Goal: Information Seeking & Learning: Compare options

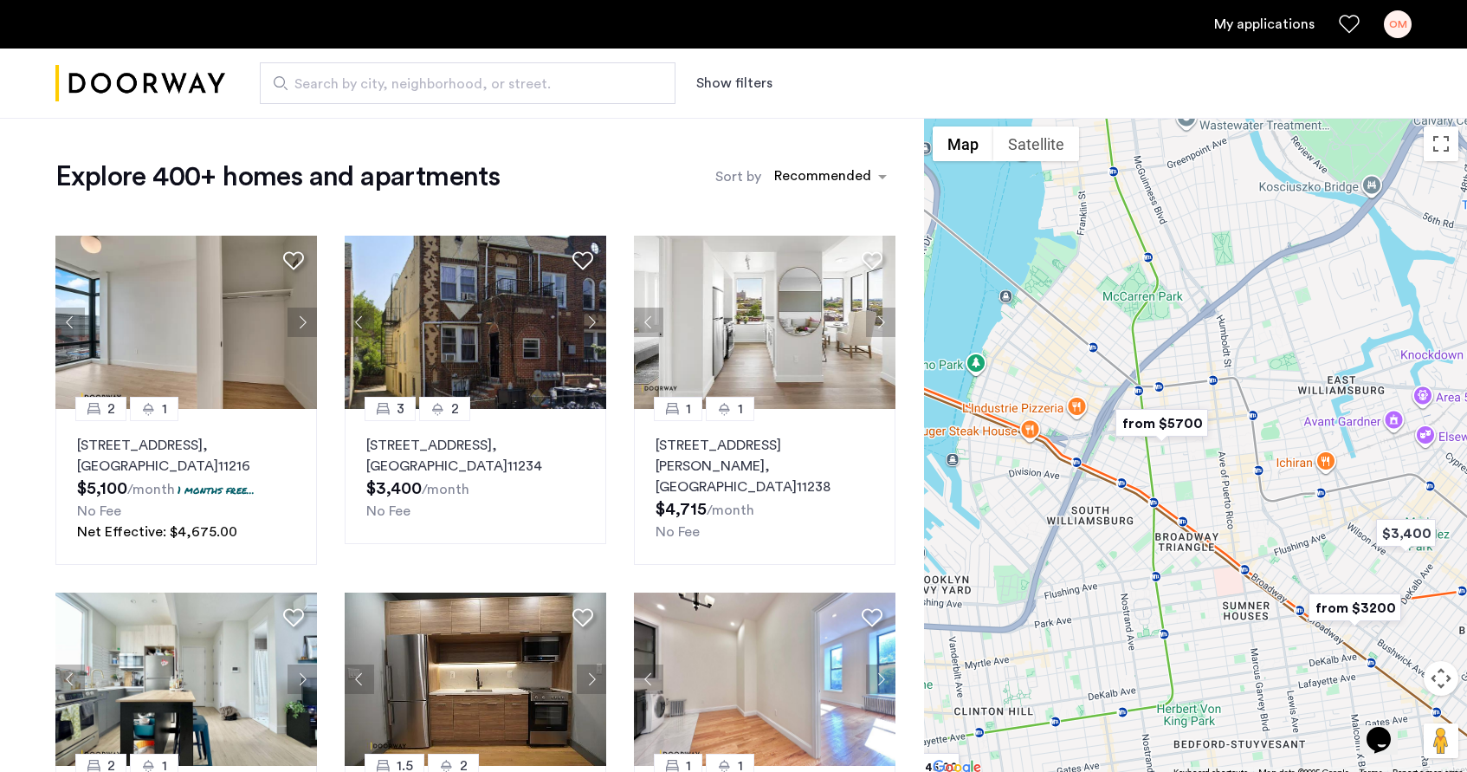
drag, startPoint x: 1240, startPoint y: 358, endPoint x: 1038, endPoint y: 685, distance: 384.5
click at [1038, 686] on div at bounding box center [1195, 448] width 543 height 661
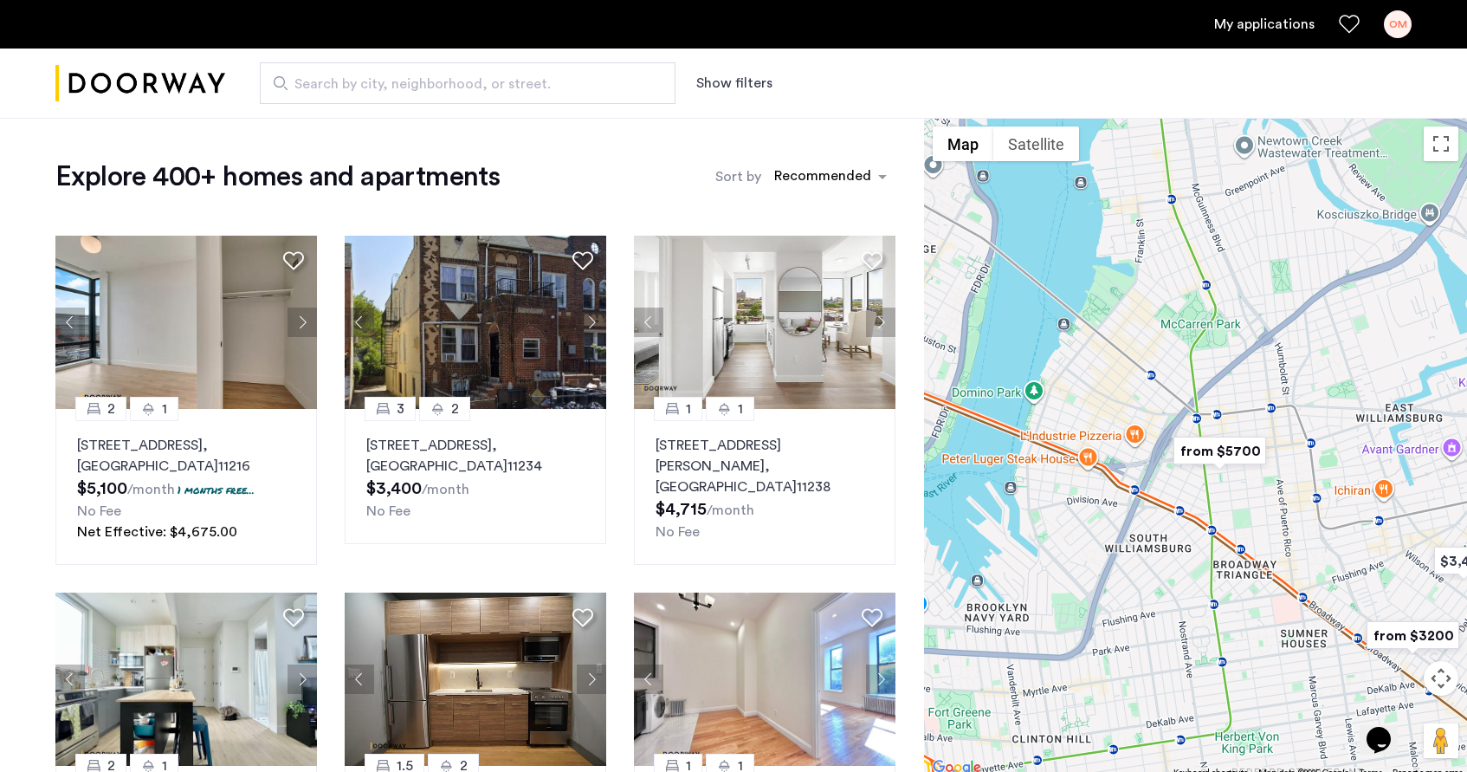
drag, startPoint x: 1062, startPoint y: 447, endPoint x: 1114, endPoint y: 475, distance: 59.6
click at [1120, 475] on div at bounding box center [1195, 448] width 543 height 661
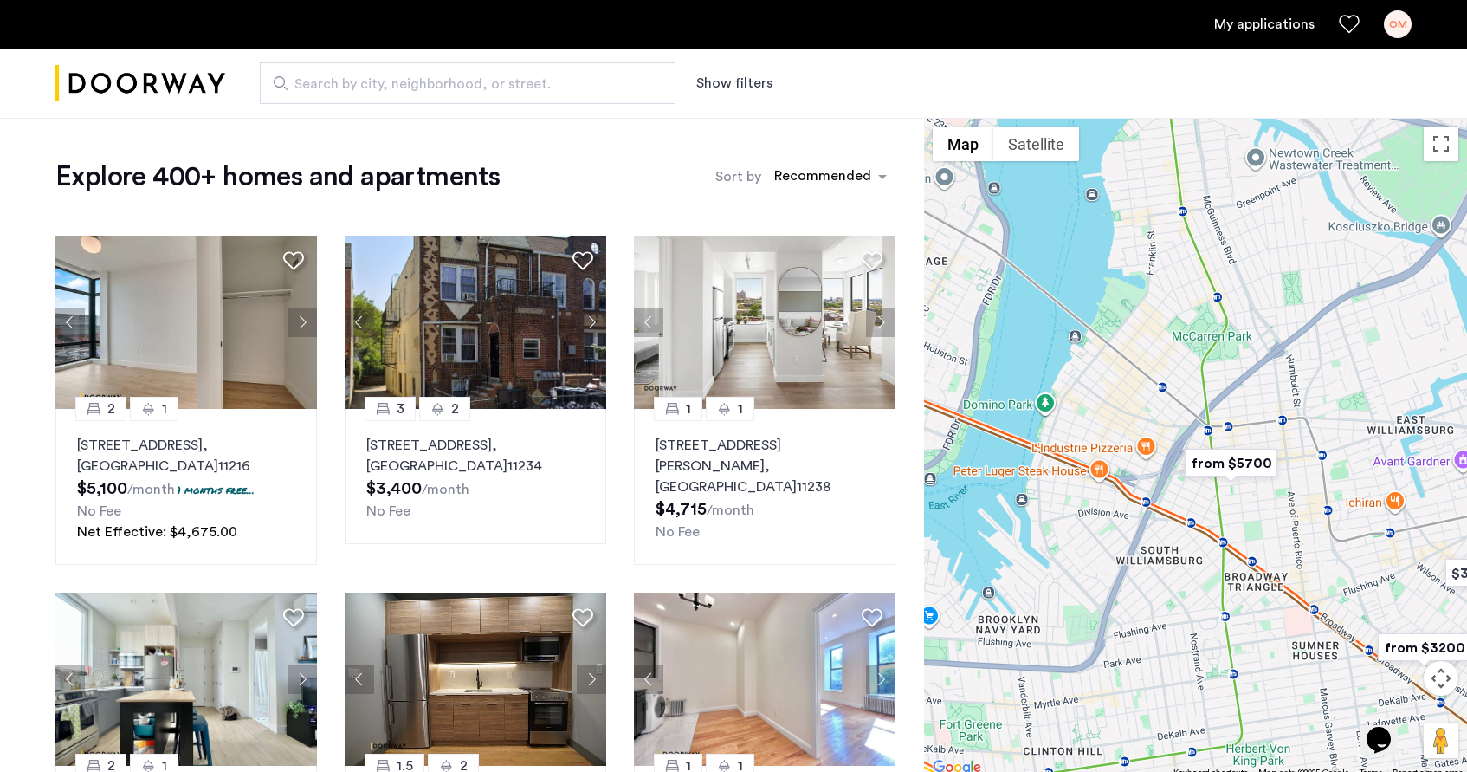
click at [1218, 459] on img "from $5700" at bounding box center [1231, 462] width 107 height 39
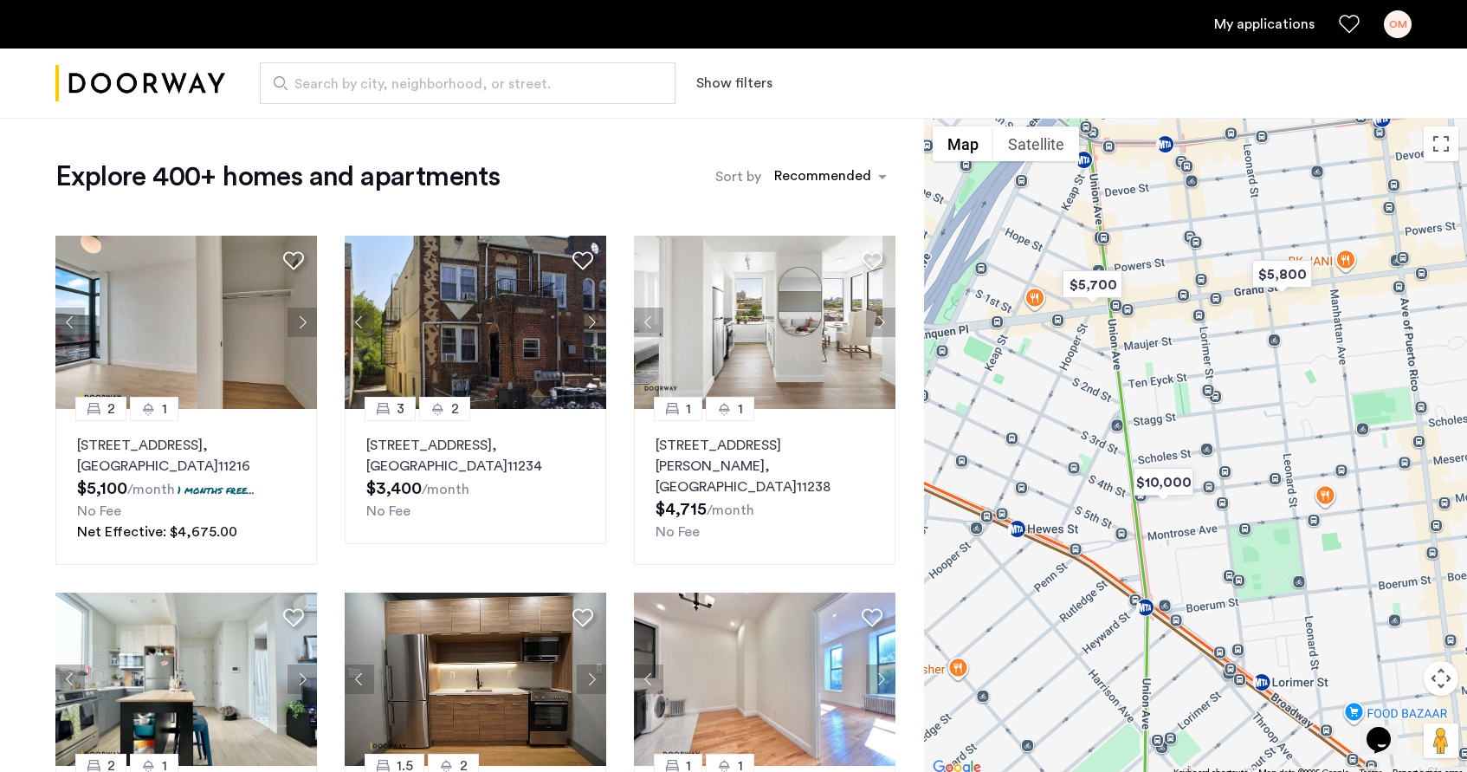
drag, startPoint x: 1144, startPoint y: 268, endPoint x: 1323, endPoint y: 404, distance: 225.0
click at [1343, 407] on div "To navigate, press the arrow keys." at bounding box center [1195, 448] width 543 height 661
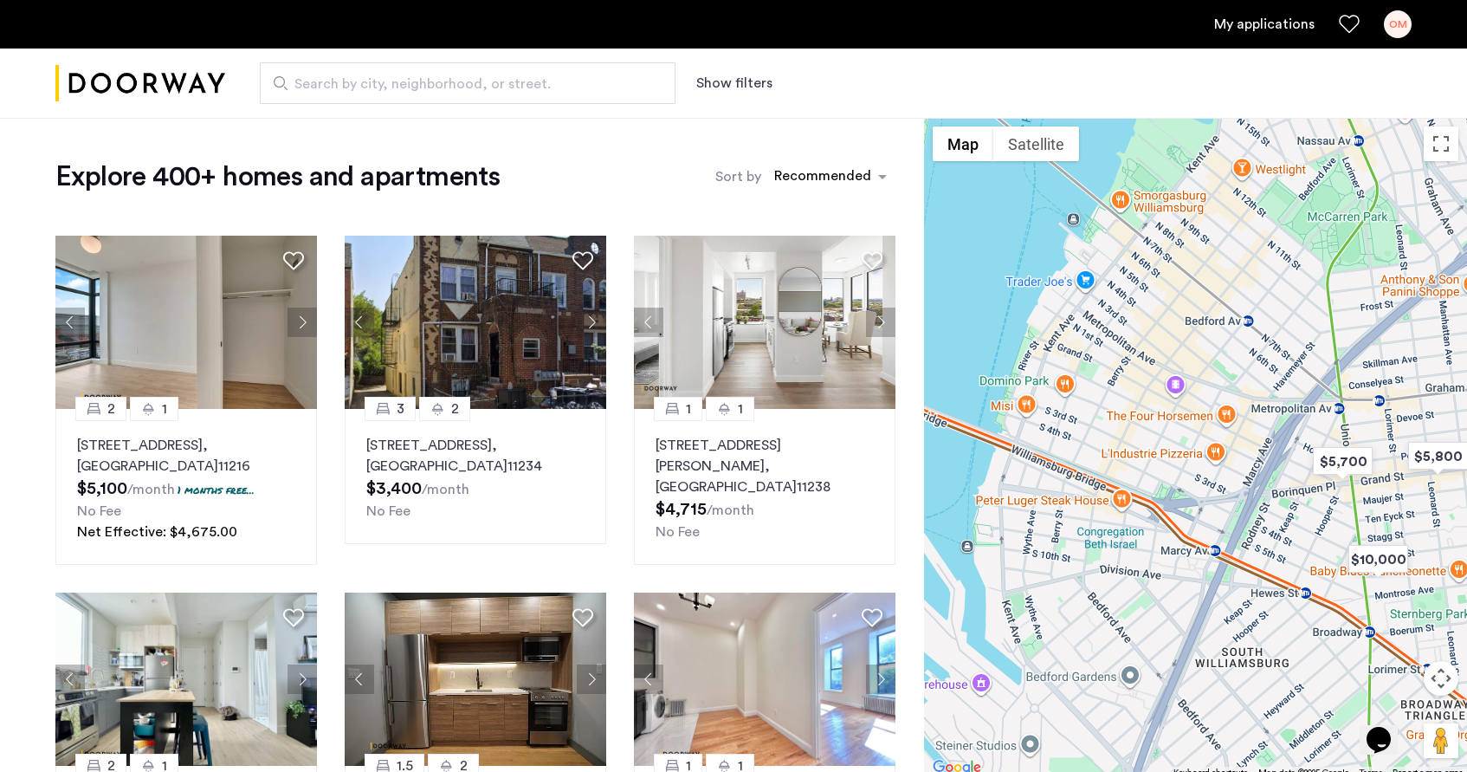
drag, startPoint x: 1159, startPoint y: 359, endPoint x: 1334, endPoint y: 429, distance: 187.3
click at [1334, 429] on div "To navigate, press the arrow keys." at bounding box center [1195, 448] width 543 height 661
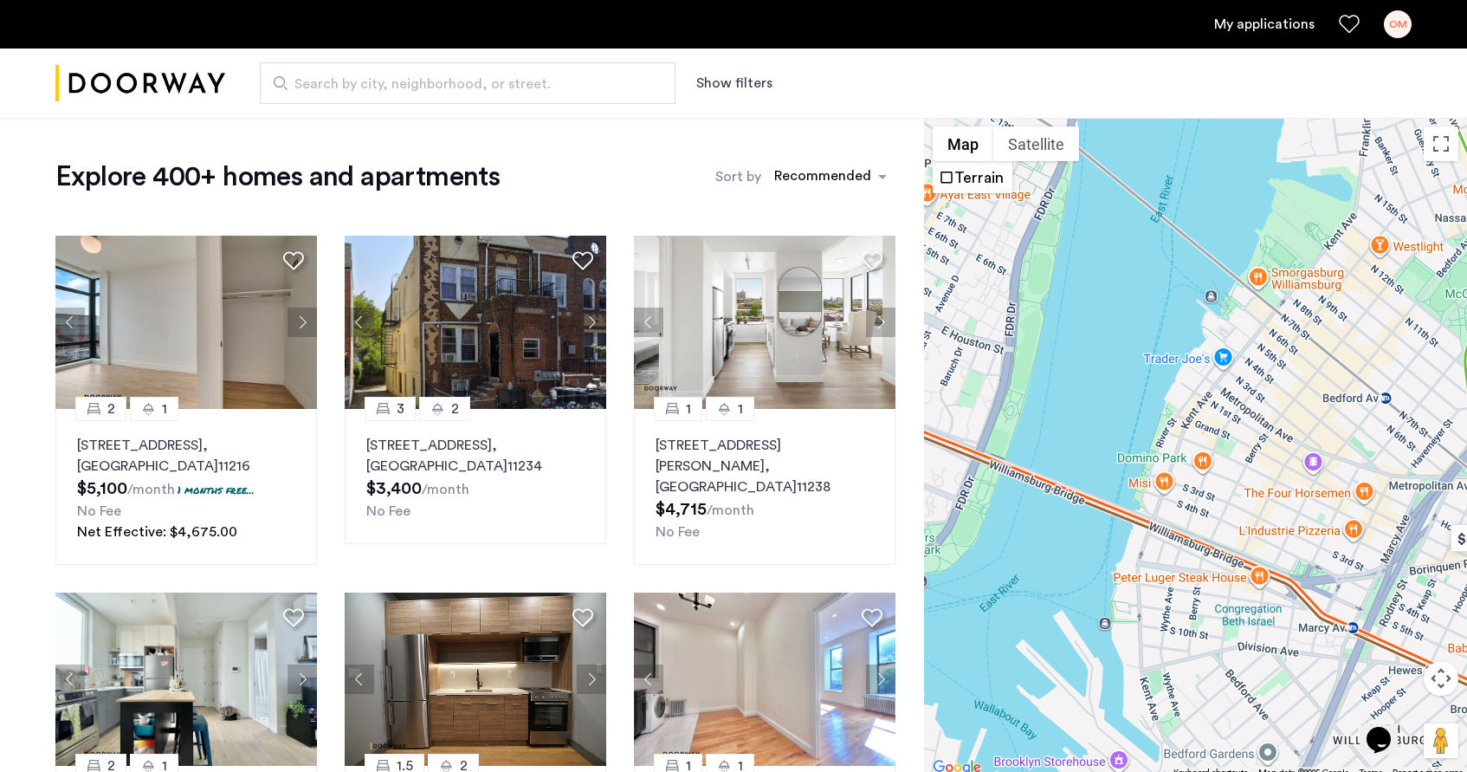
drag, startPoint x: 1099, startPoint y: 330, endPoint x: 764, endPoint y: 189, distance: 363.6
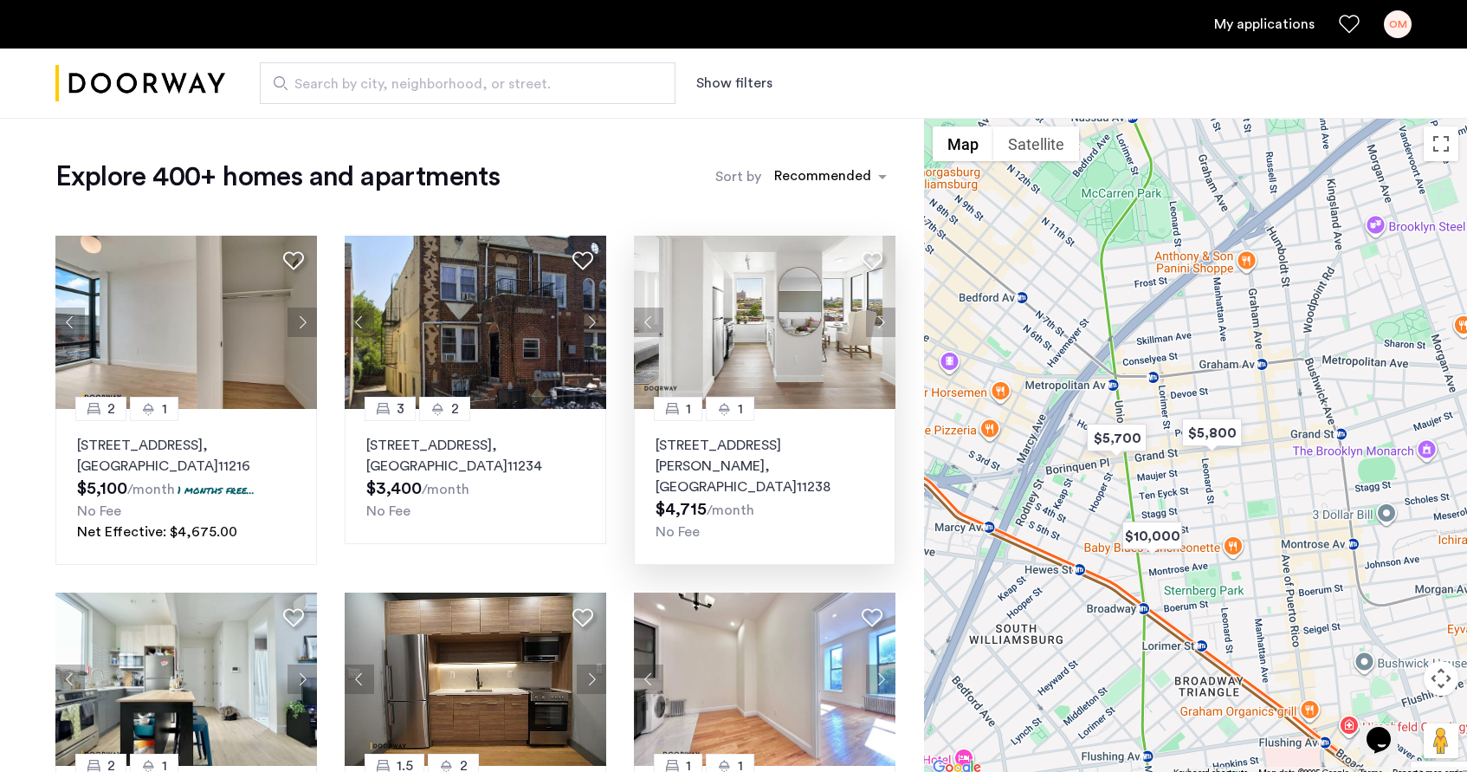
drag, startPoint x: 1175, startPoint y: 435, endPoint x: 815, endPoint y: 340, distance: 372.4
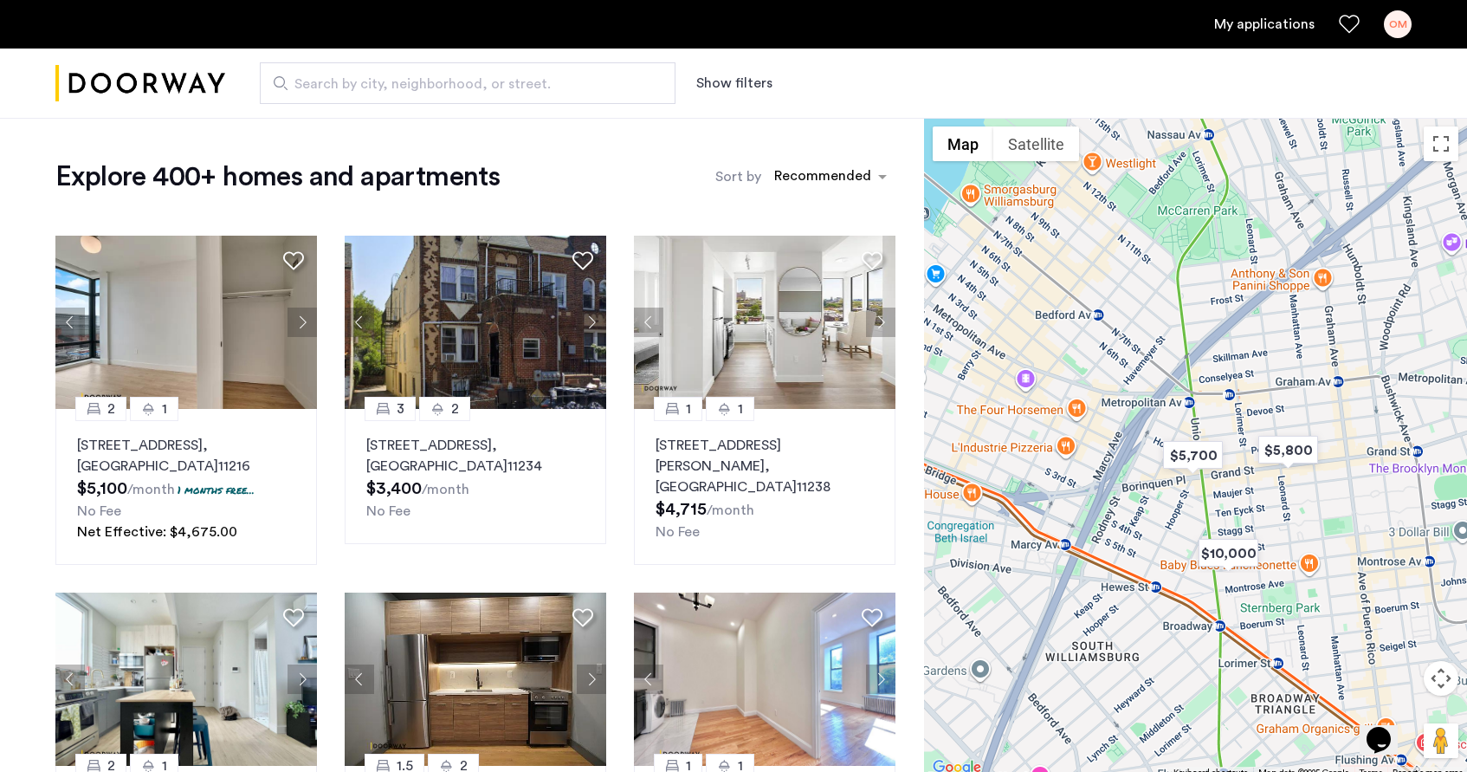
drag, startPoint x: 1174, startPoint y: 468, endPoint x: 1247, endPoint y: 485, distance: 74.6
click at [1252, 485] on div "To navigate, press the arrow keys." at bounding box center [1195, 448] width 543 height 661
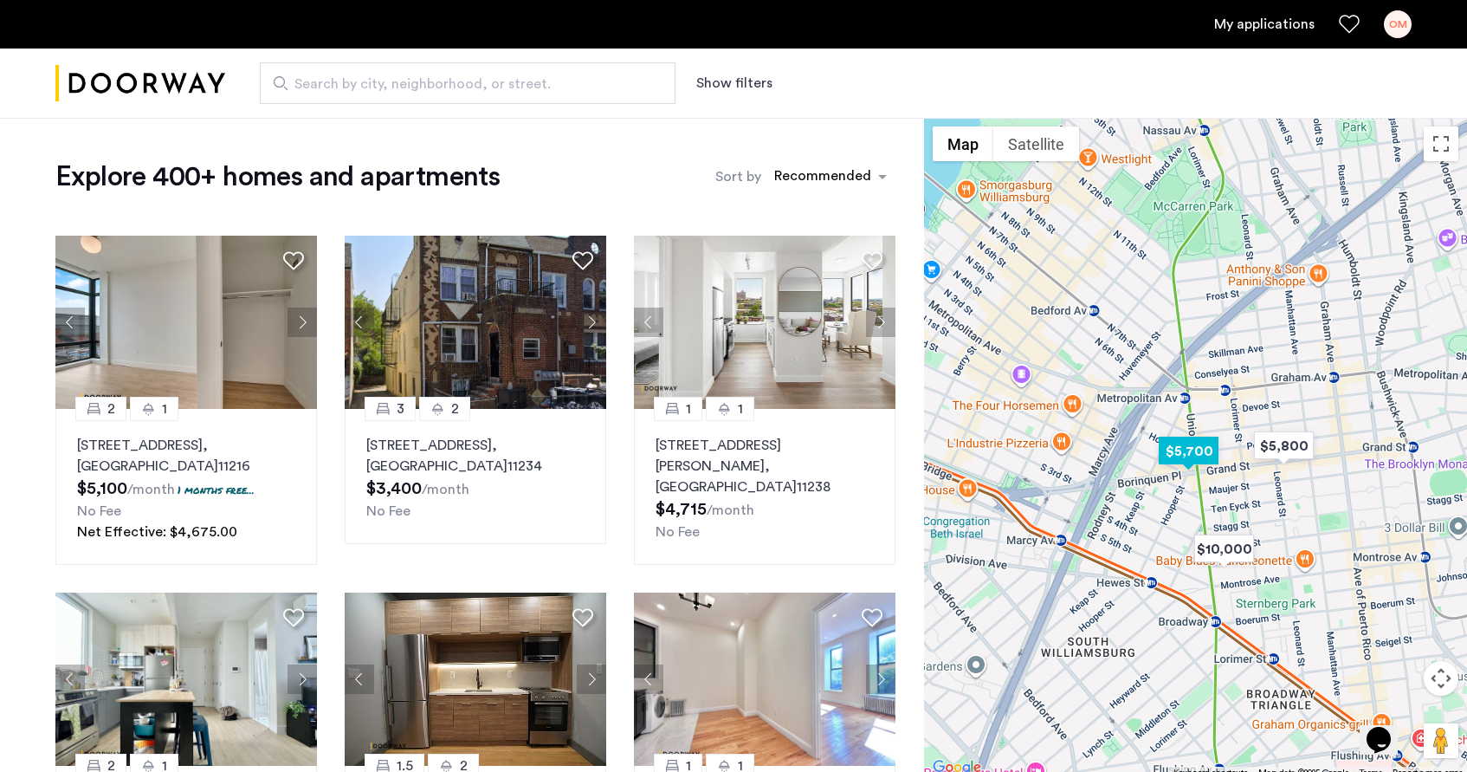
click at [1191, 448] on img "$5,700" at bounding box center [1189, 450] width 74 height 39
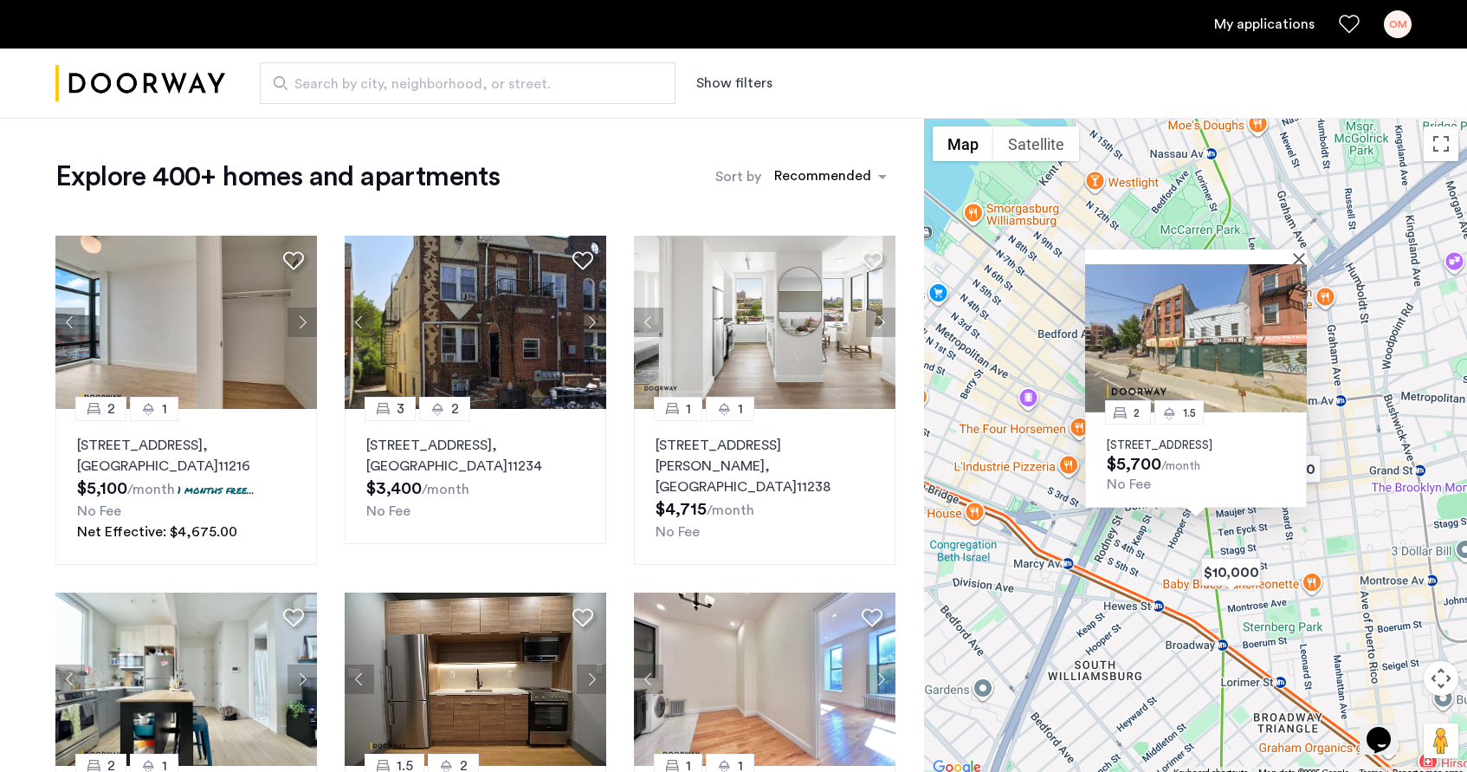
click at [1183, 444] on p "489 Grand Street, Unit 1A, Brooklyn, NY 11211" at bounding box center [1196, 445] width 178 height 14
click at [1133, 594] on div "2 1.5 489 Grand Street, Unit 1A, Brooklyn, NY 11211 $5,700 /month No Fee" at bounding box center [1195, 448] width 543 height 661
click at [1295, 249] on div at bounding box center [1196, 256] width 222 height 15
click at [1300, 264] on img at bounding box center [1196, 338] width 222 height 148
click at [1296, 252] on button "Close" at bounding box center [1302, 258] width 12 height 12
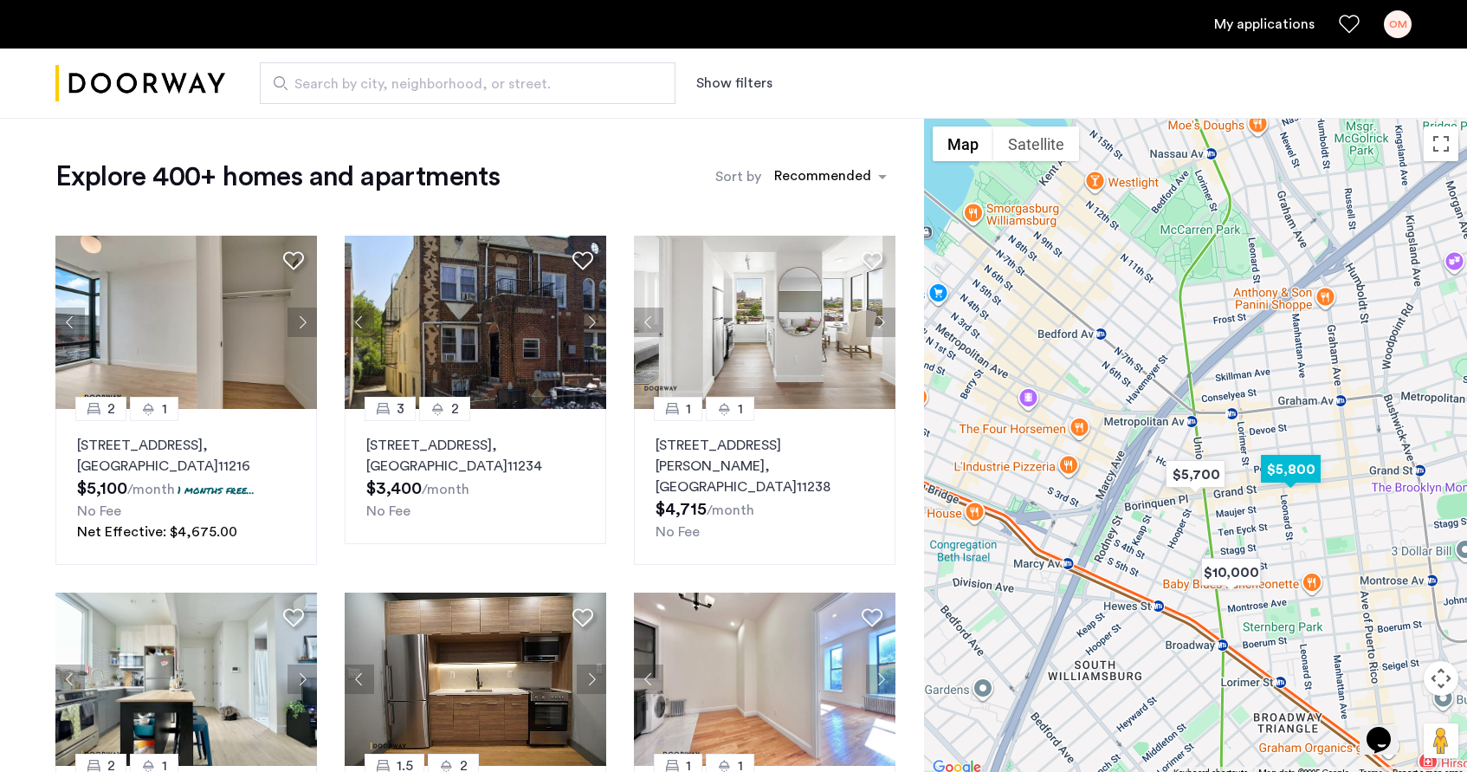
click at [1289, 474] on img "$5,800" at bounding box center [1291, 468] width 74 height 39
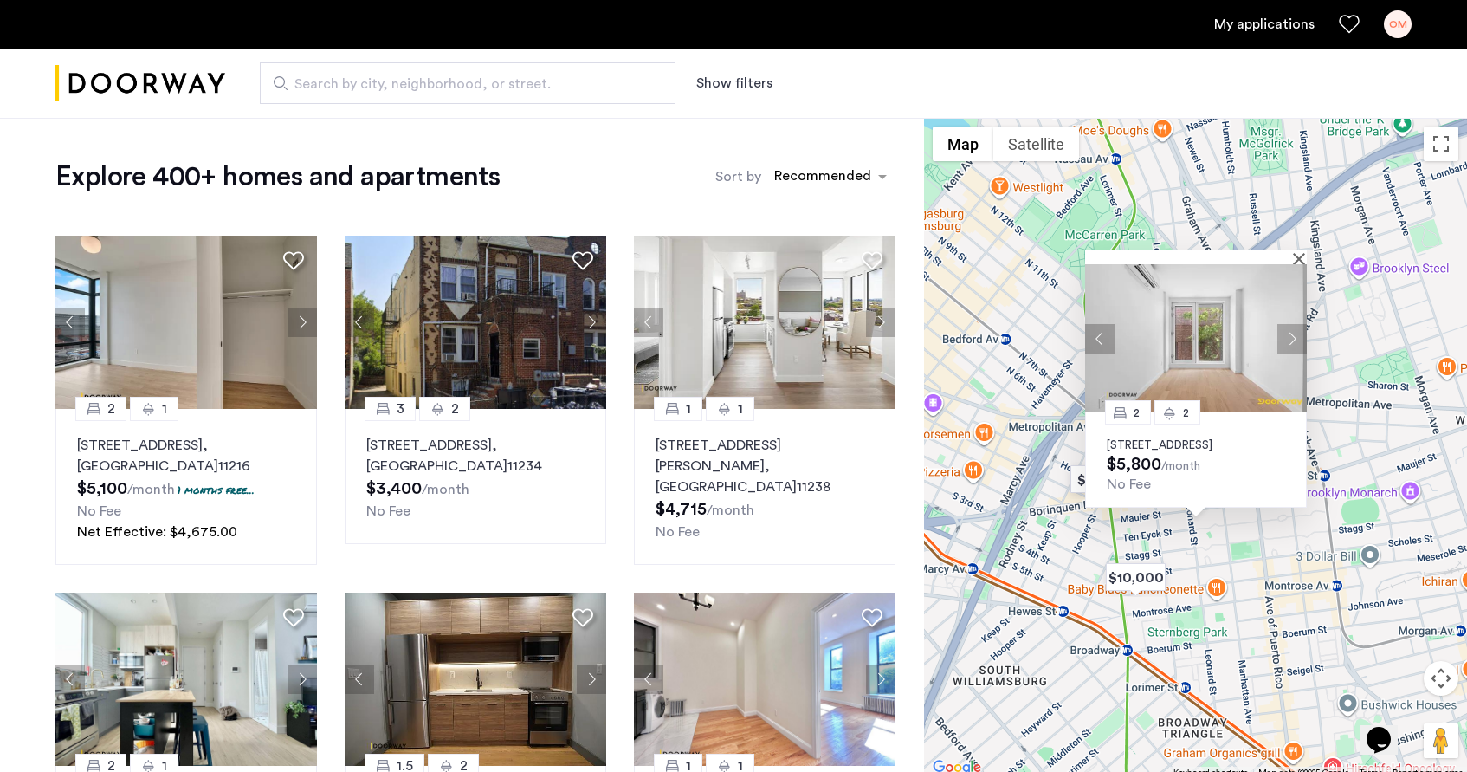
click at [1174, 442] on p "630 Grand Street, Unit 6B, Brooklyn, NY 11211" at bounding box center [1196, 445] width 178 height 14
click at [808, 169] on div "sort-apartment" at bounding box center [823, 178] width 102 height 23
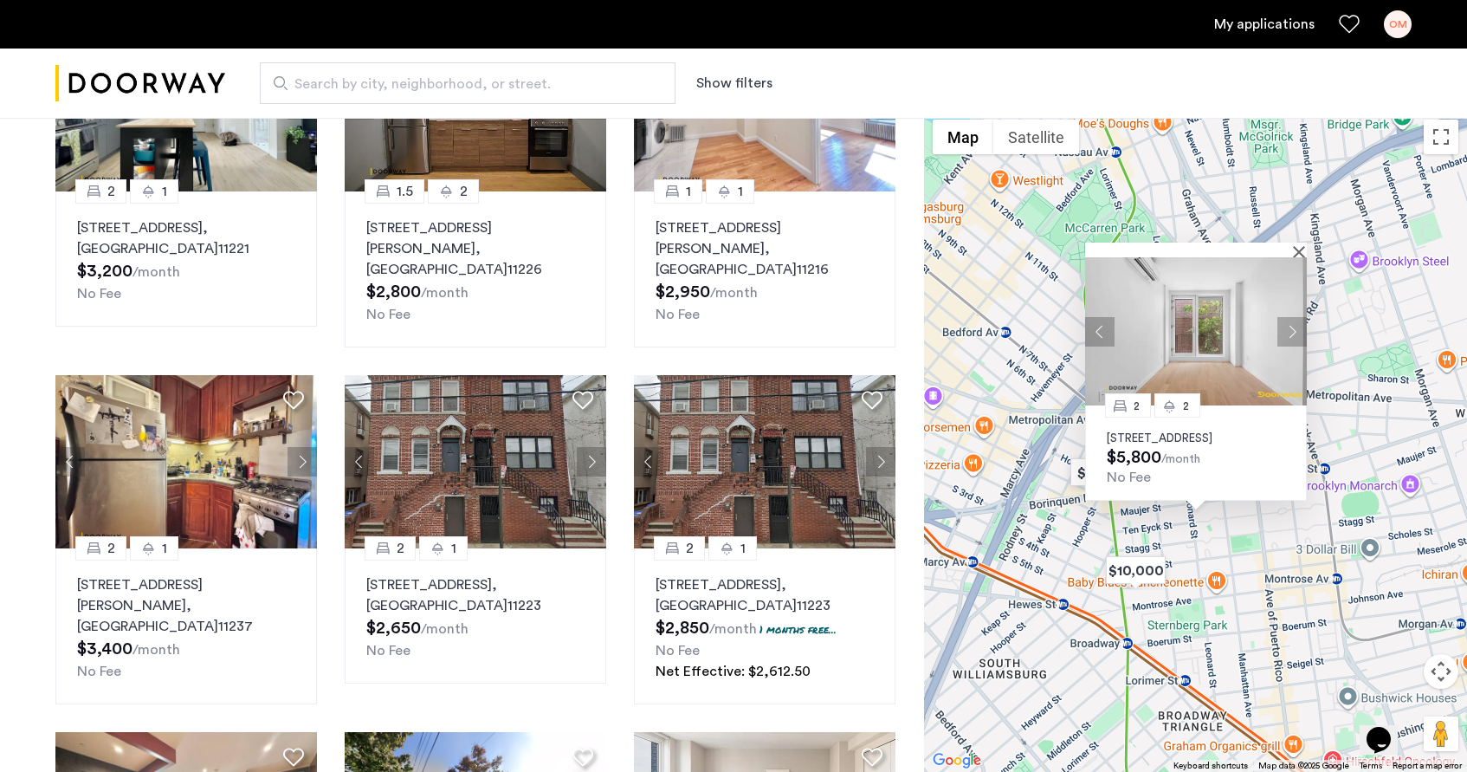
scroll to position [581, 0]
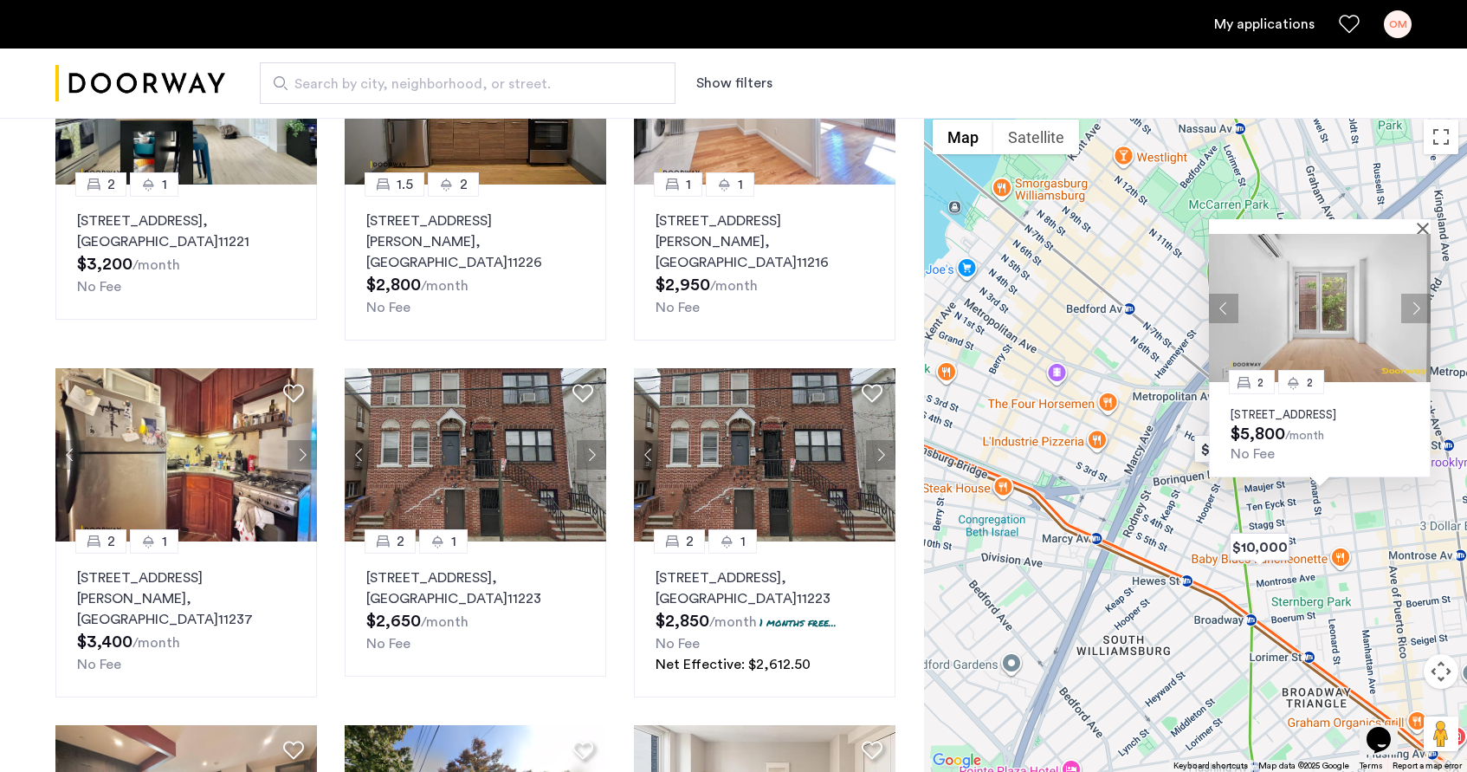
drag, startPoint x: 1018, startPoint y: 381, endPoint x: 1248, endPoint y: 367, distance: 229.9
click at [1250, 367] on div "2 2 630 Grand Street, Unit 6B, Brooklyn, NY 11211 $5,800 /month No Fee" at bounding box center [1195, 441] width 543 height 661
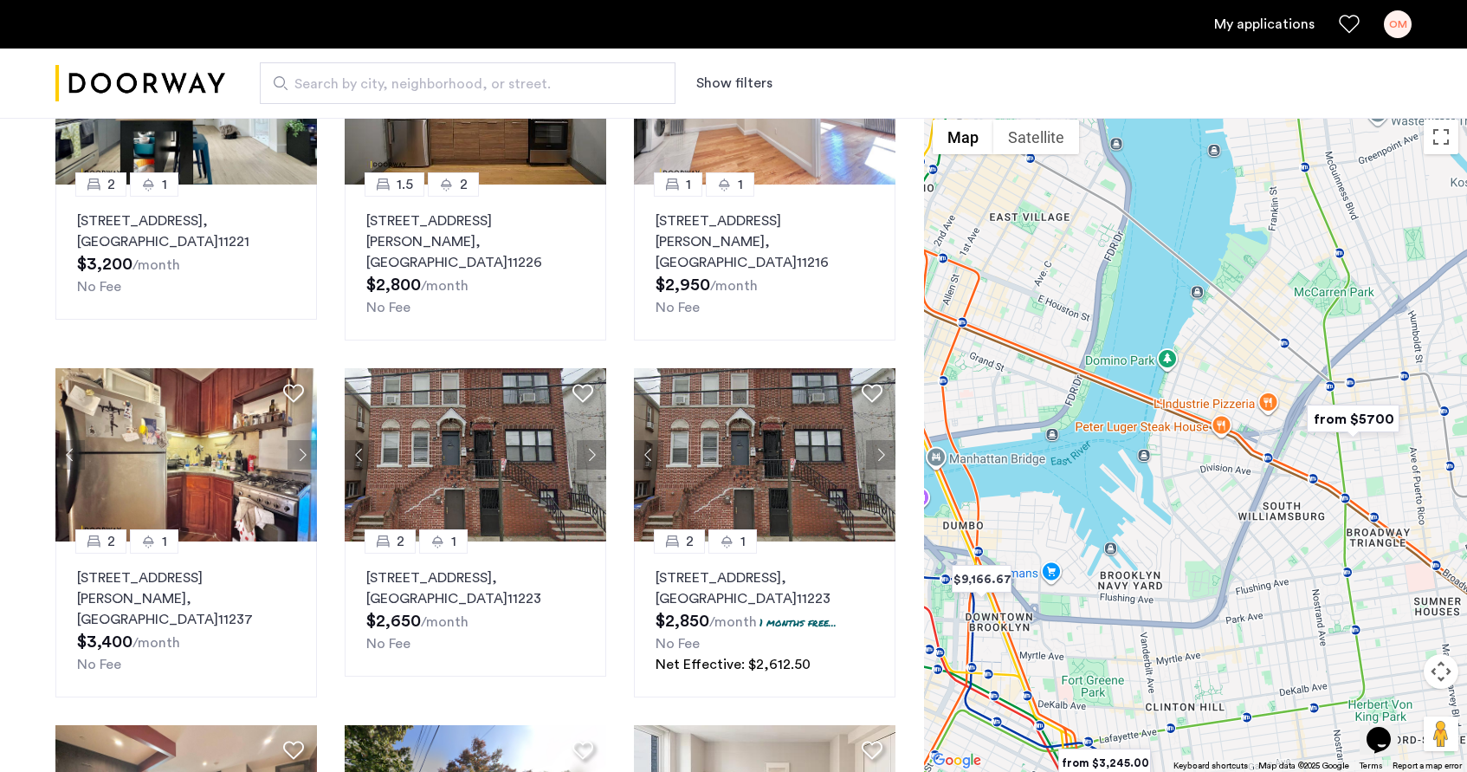
drag, startPoint x: 1112, startPoint y: 380, endPoint x: 1227, endPoint y: 378, distance: 115.2
click at [1227, 378] on div at bounding box center [1195, 441] width 543 height 661
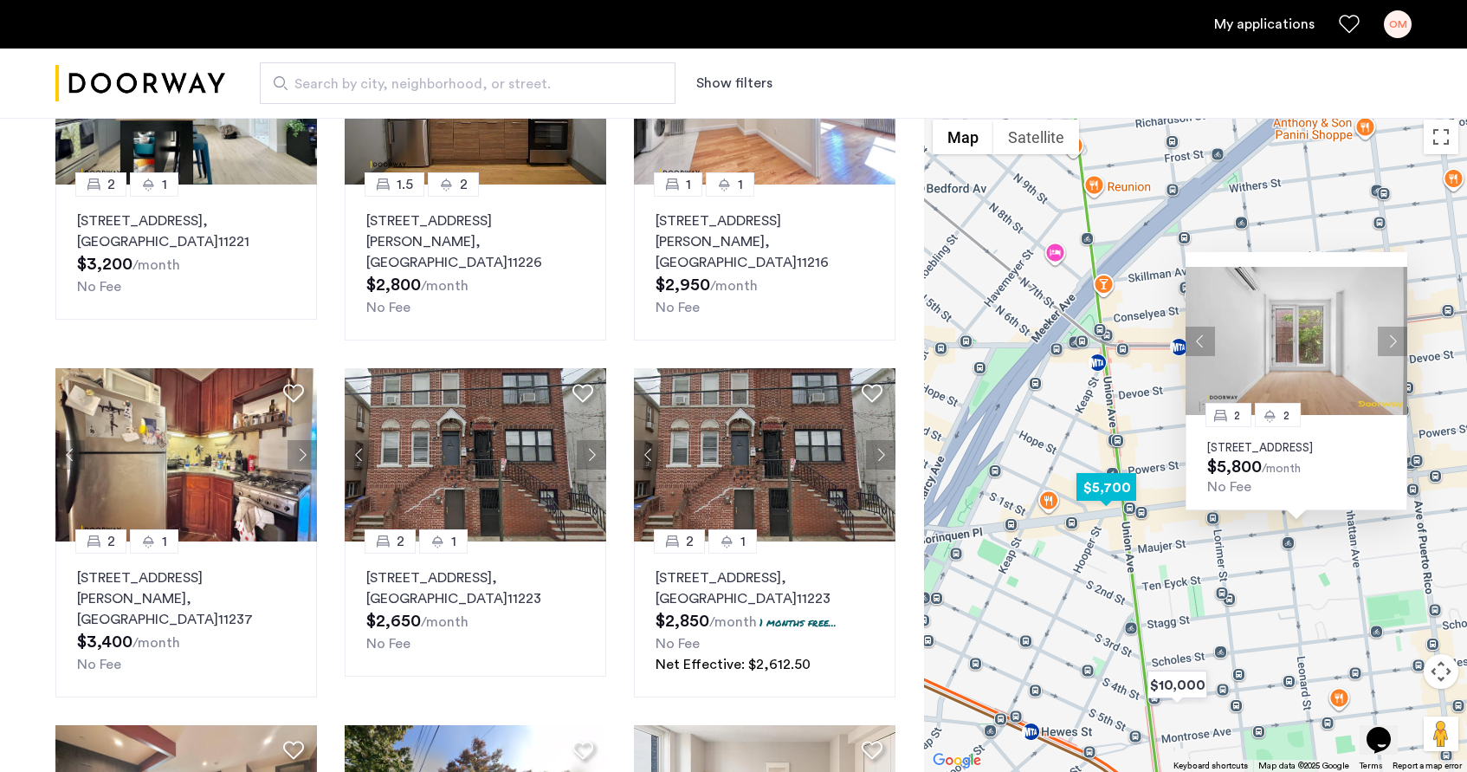
click at [1113, 482] on img "$5,700" at bounding box center [1106, 487] width 74 height 39
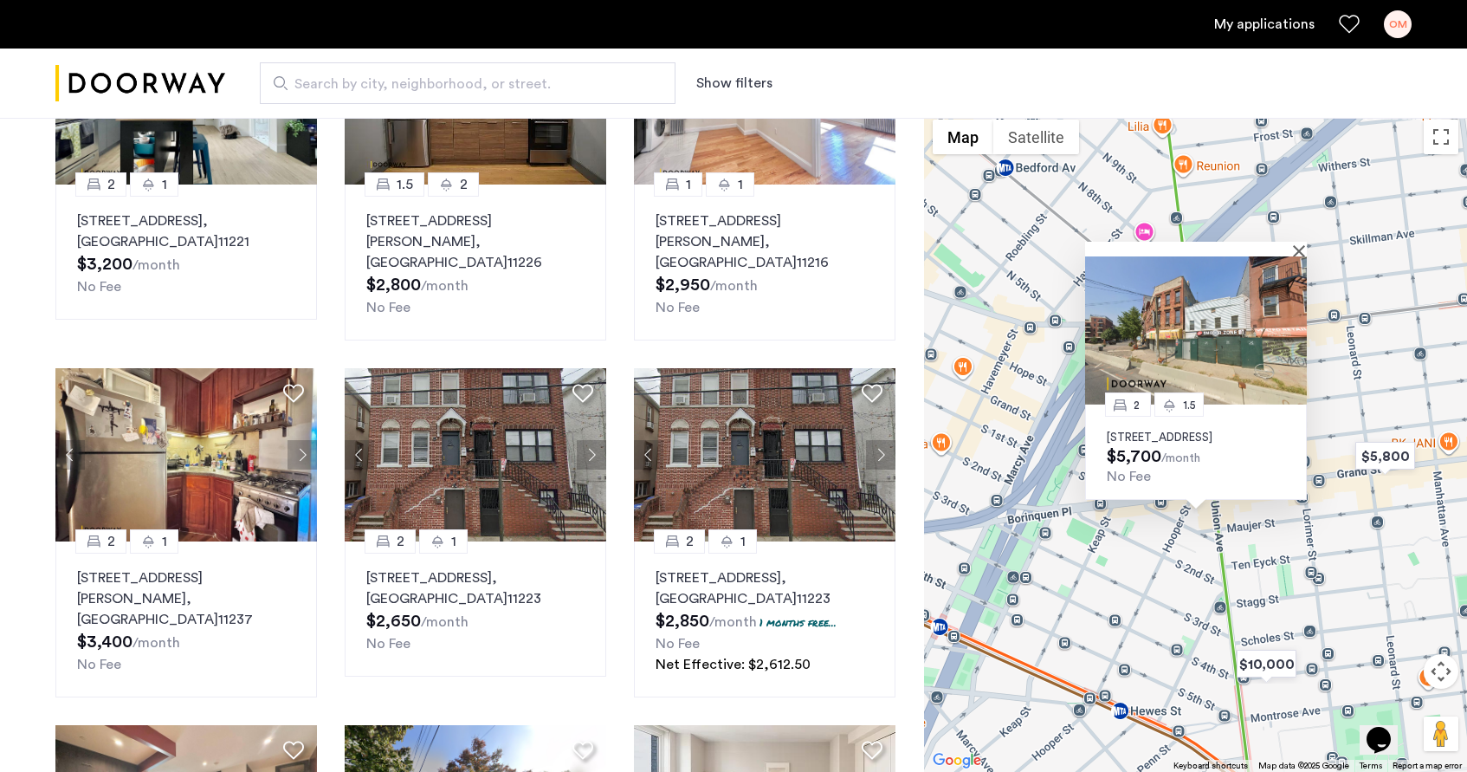
click at [1131, 442] on div "2 1.5 489 Grand Street, Unit 1A, Brooklyn, NY 11211 $5,700 /month No Fee" at bounding box center [1196, 451] width 222 height 95
click at [1282, 673] on img "$10,000" at bounding box center [1267, 663] width 74 height 39
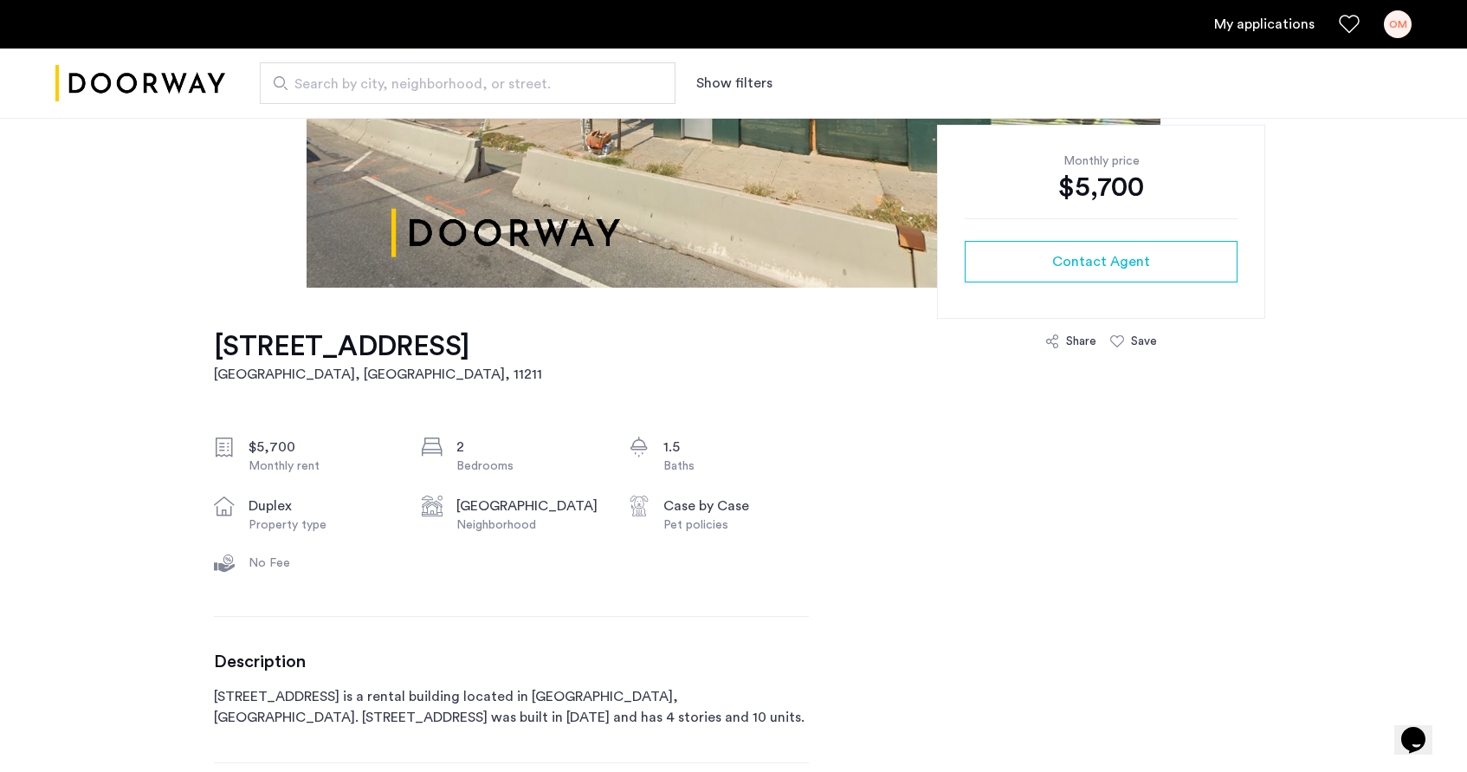
scroll to position [132, 0]
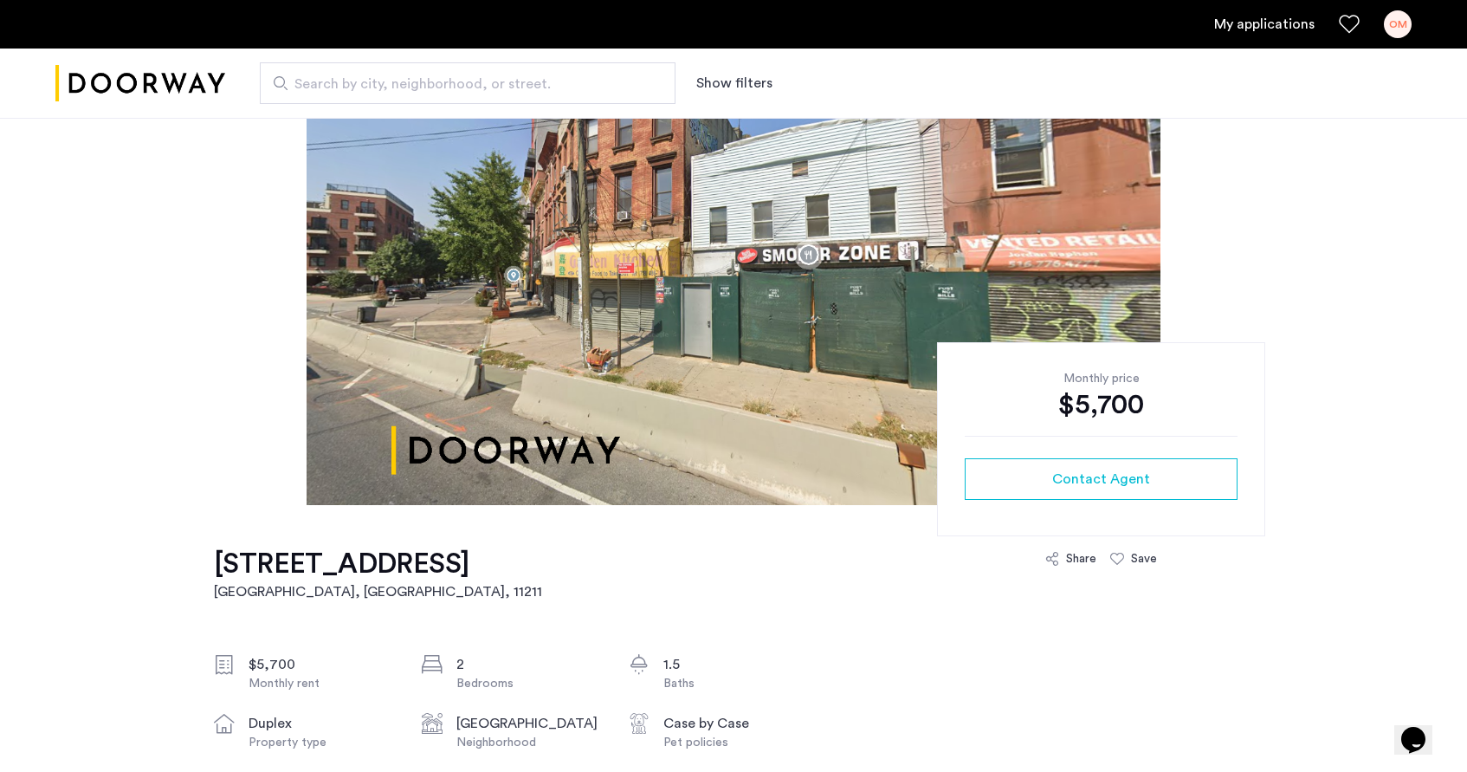
click at [914, 245] on img at bounding box center [734, 245] width 854 height 520
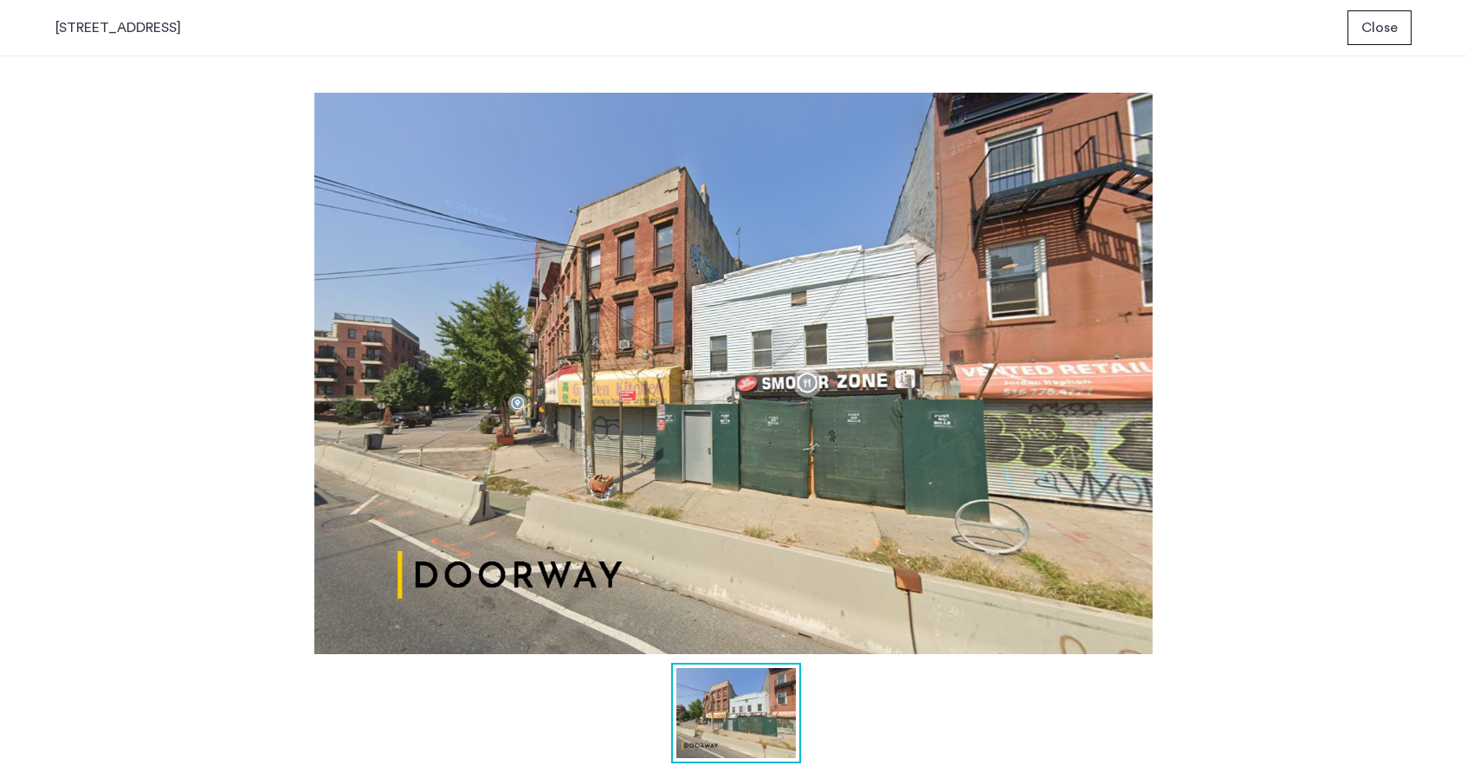
click at [1413, 23] on div "489 Grand Street, Unit 1A Close" at bounding box center [733, 28] width 1467 height 56
click at [1383, 24] on span "Close" at bounding box center [1379, 27] width 36 height 21
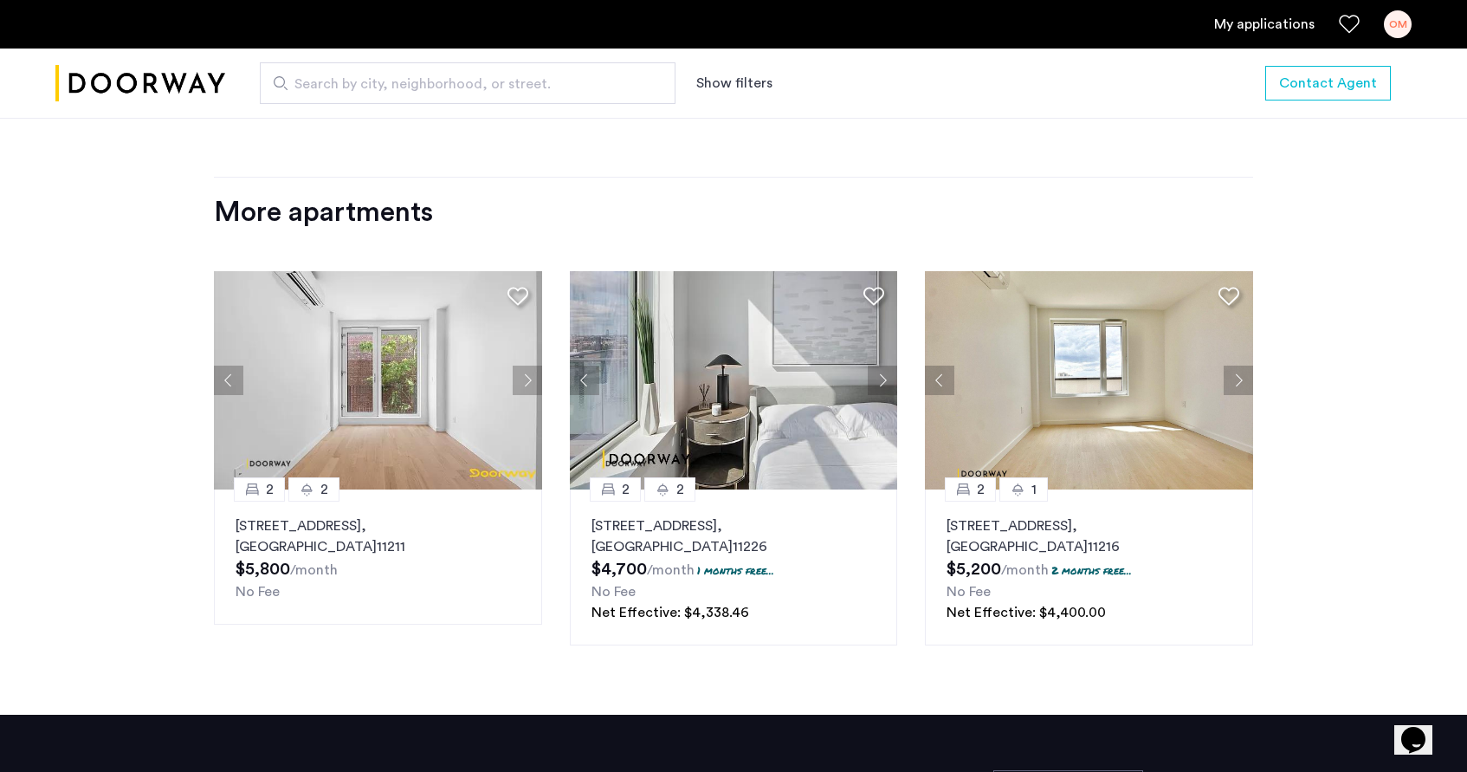
scroll to position [2158, 0]
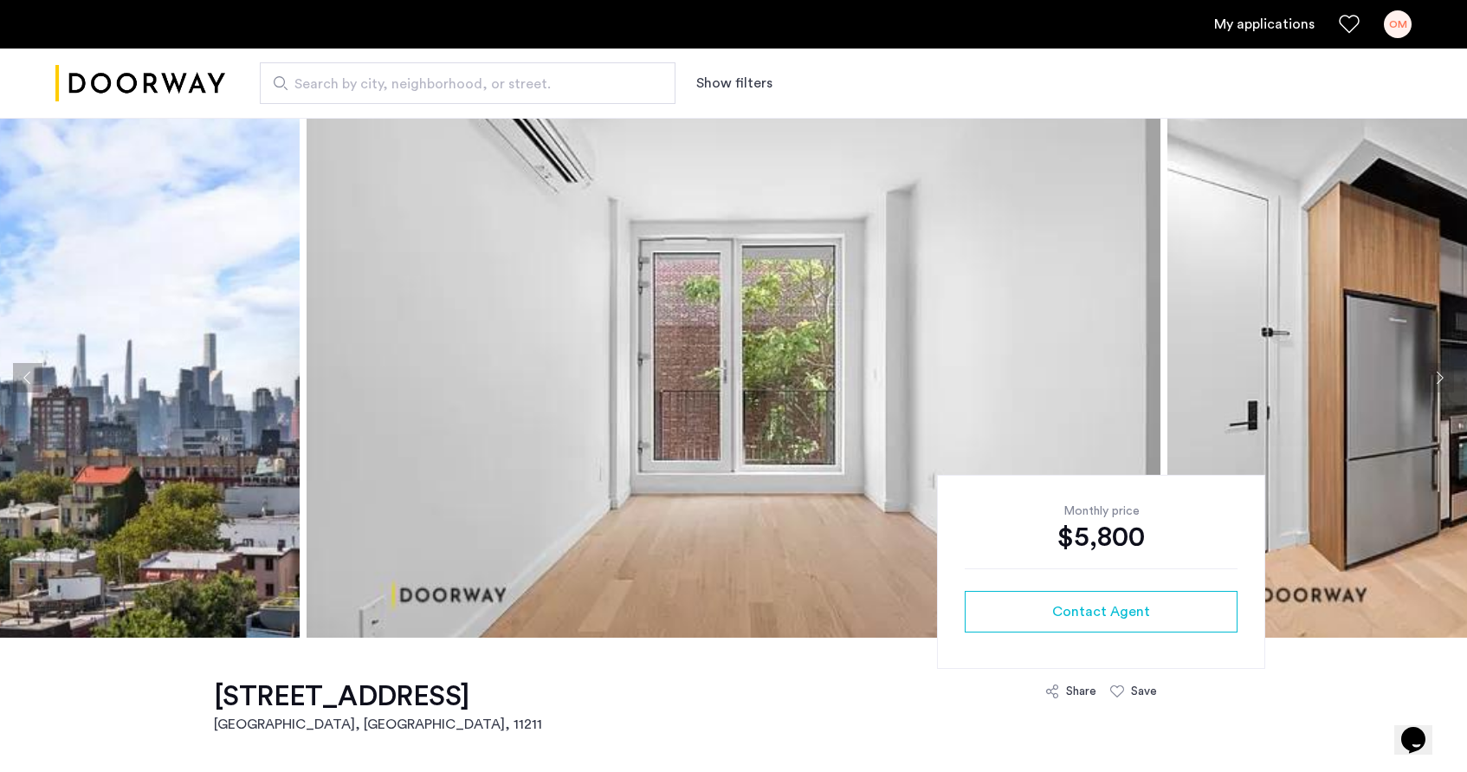
click at [565, 333] on img at bounding box center [734, 378] width 854 height 520
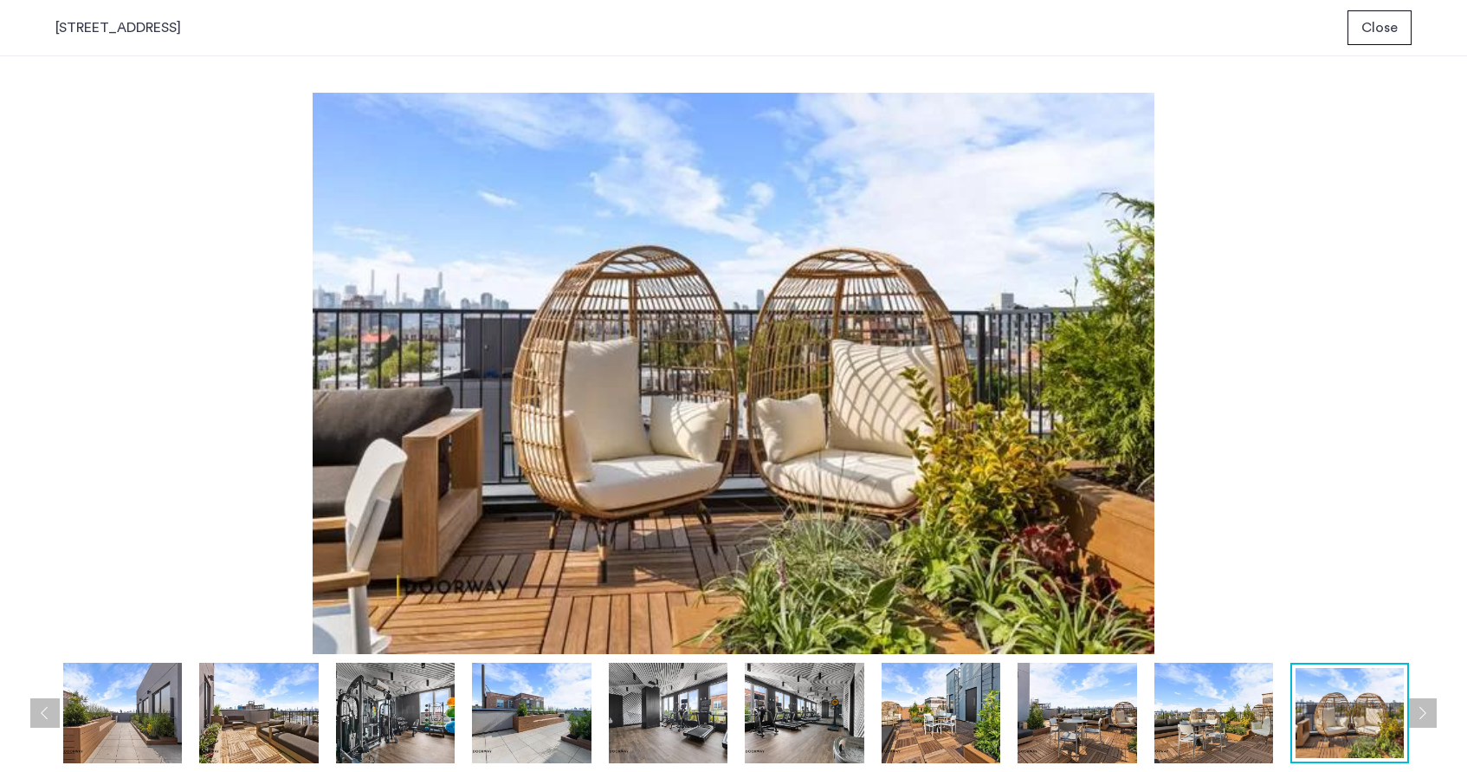
click at [1363, 20] on span "Close" at bounding box center [1379, 27] width 36 height 21
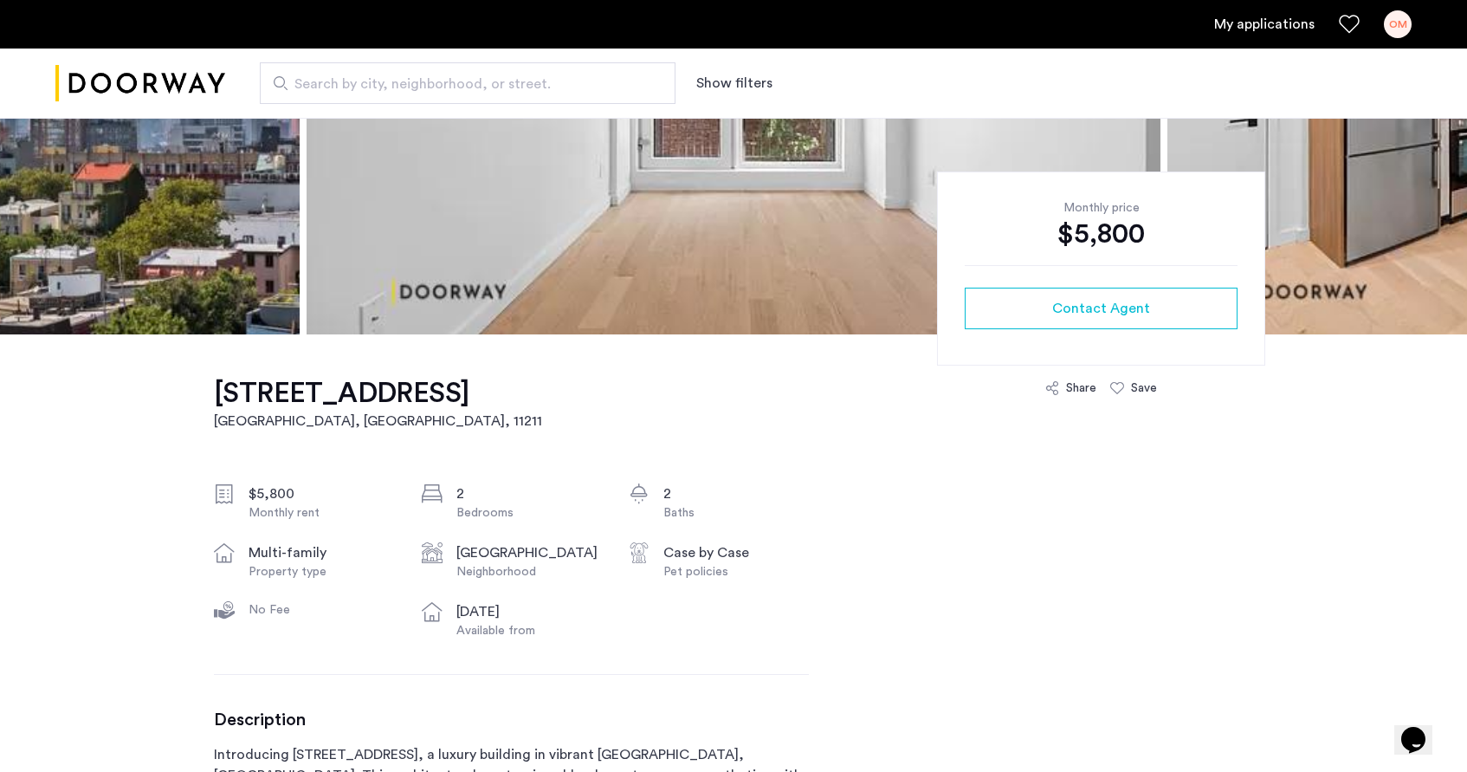
scroll to position [306, 0]
